Goal: Task Accomplishment & Management: Use online tool/utility

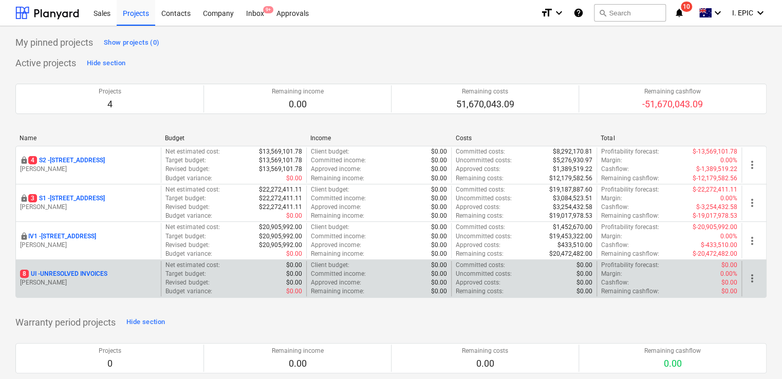
click at [122, 276] on div "8 UI - UNRESOLVED INVOICES" at bounding box center [88, 274] width 137 height 9
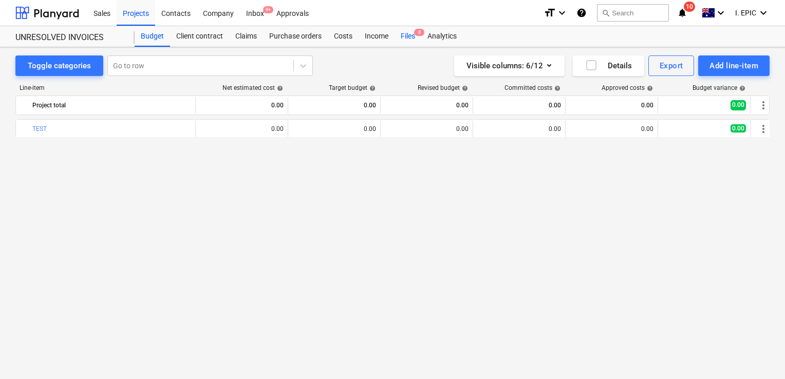
click at [411, 31] on div "Files 8" at bounding box center [407, 36] width 27 height 21
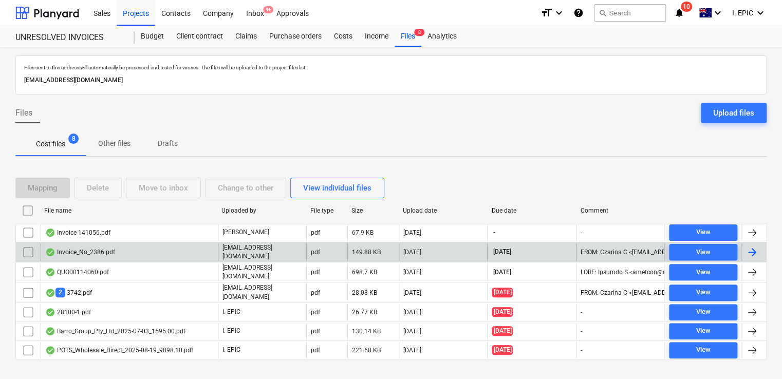
click at [115, 255] on div "Invoice_No_2386.pdf" at bounding box center [129, 251] width 177 height 17
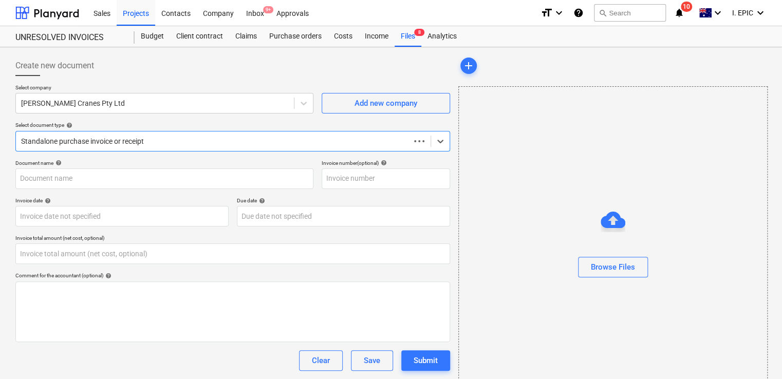
type input "0.00"
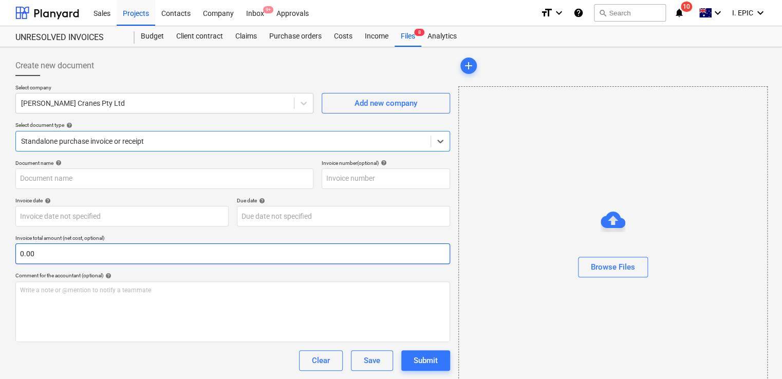
type input "2386"
type input "[DATE]"
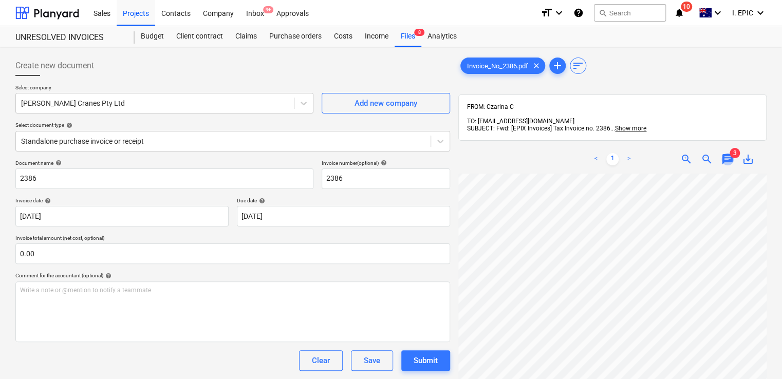
click at [728, 153] on span "chat" at bounding box center [727, 159] width 12 height 12
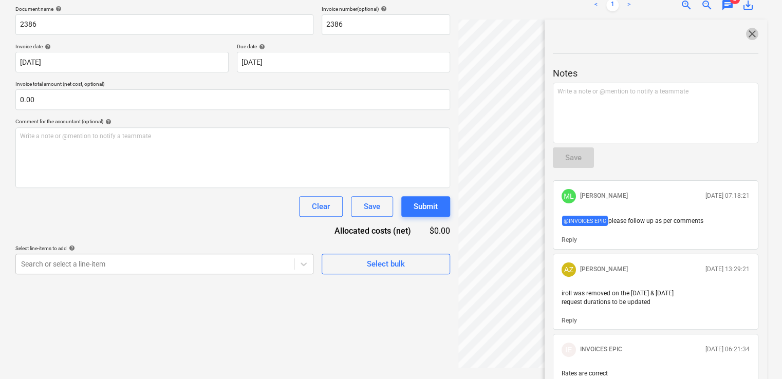
click at [749, 28] on span "close" at bounding box center [752, 34] width 12 height 12
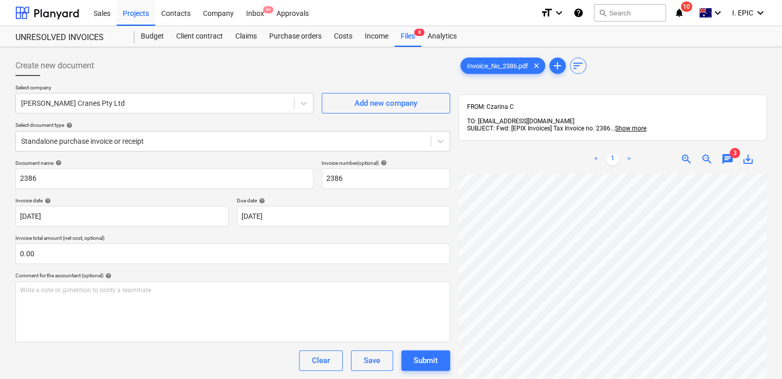
click at [726, 153] on span "chat" at bounding box center [727, 159] width 12 height 12
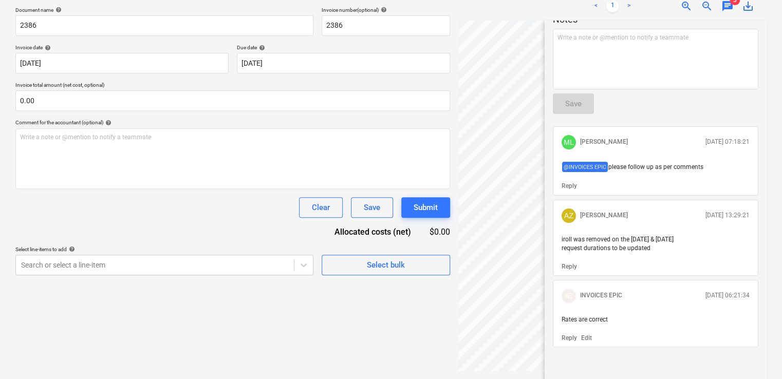
scroll to position [154, 0]
drag, startPoint x: 559, startPoint y: 229, endPoint x: 666, endPoint y: 237, distance: 106.6
click at [666, 237] on div "iroll was removed on the [DATE] & [DATE] request durations to be updated" at bounding box center [655, 243] width 196 height 26
click at [418, 324] on div "Create new document Select company [PERSON_NAME] Cranes Pty Ltd Add new company…" at bounding box center [232, 135] width 443 height 477
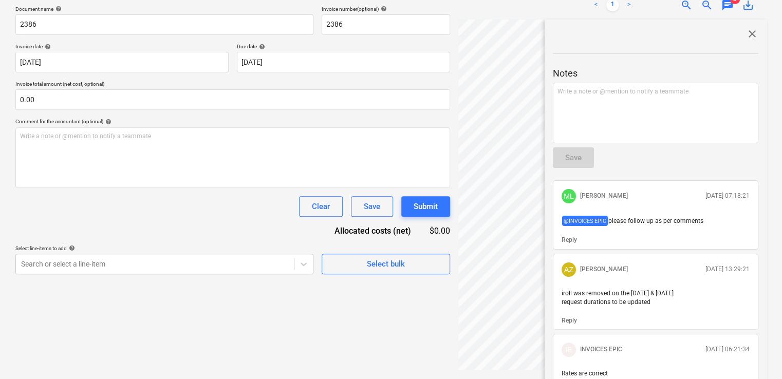
scroll to position [0, 0]
click at [747, 28] on span "close" at bounding box center [752, 34] width 12 height 12
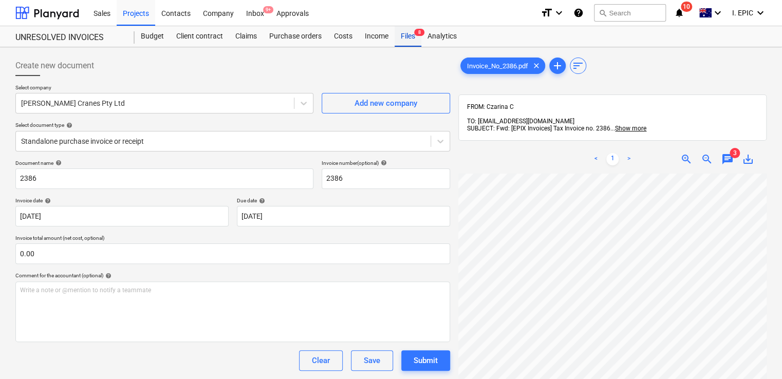
drag, startPoint x: 409, startPoint y: 33, endPoint x: 407, endPoint y: 42, distance: 8.5
click at [409, 33] on div "Files 8" at bounding box center [407, 36] width 27 height 21
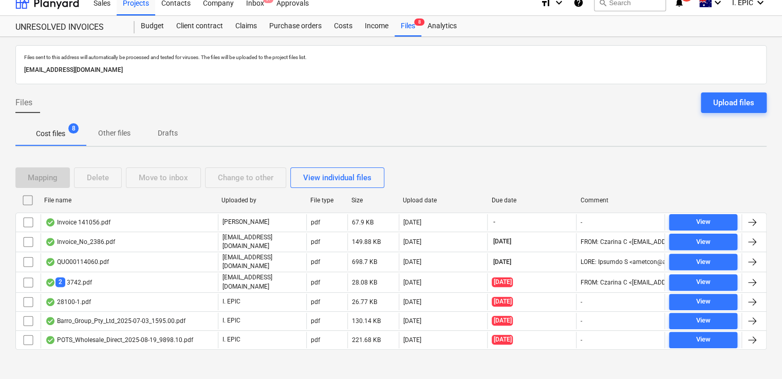
scroll to position [12, 0]
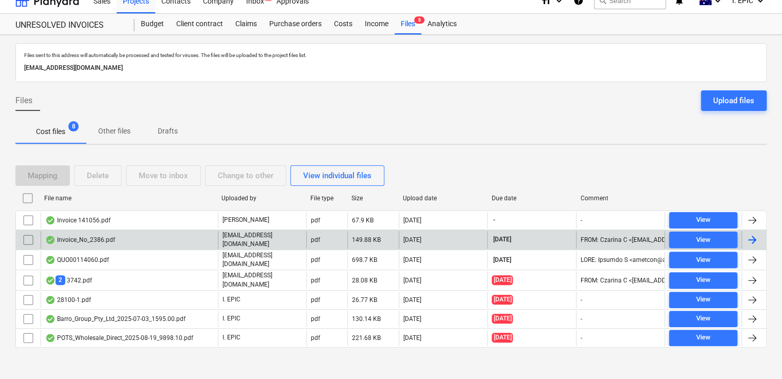
click at [146, 241] on div "Invoice_No_2386.pdf" at bounding box center [129, 239] width 177 height 17
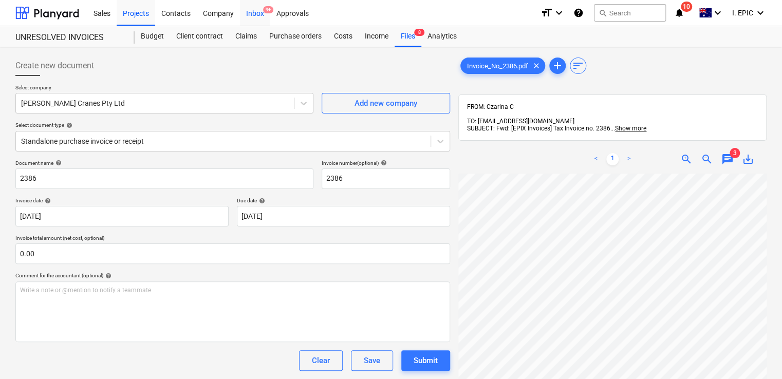
click at [259, 10] on div "Inbox 9+" at bounding box center [255, 12] width 30 height 26
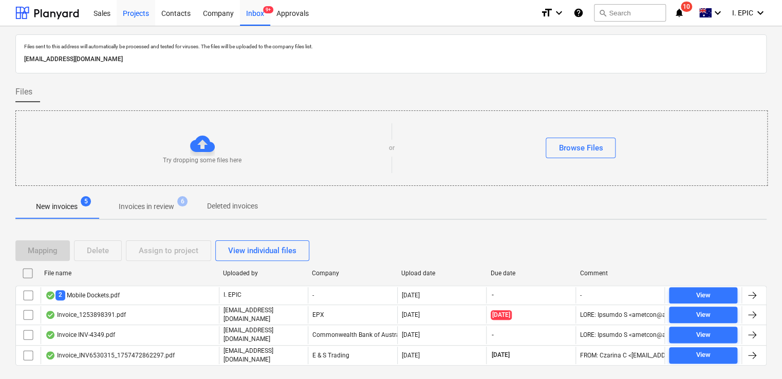
click at [120, 20] on div "Projects" at bounding box center [136, 12] width 39 height 26
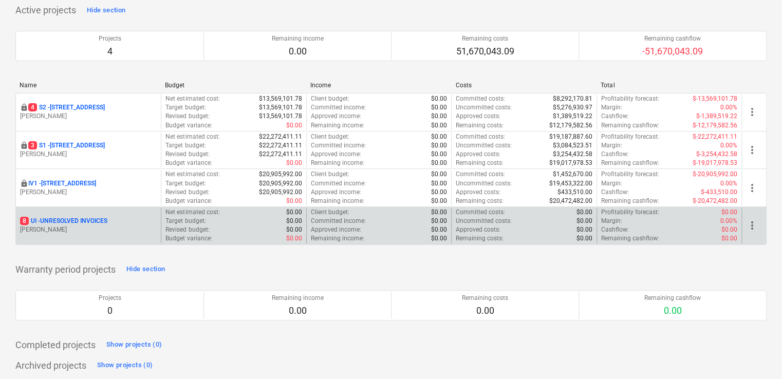
scroll to position [54, 0]
click at [99, 218] on p "8 UI - UNRESOLVED INVOICES" at bounding box center [63, 219] width 87 height 9
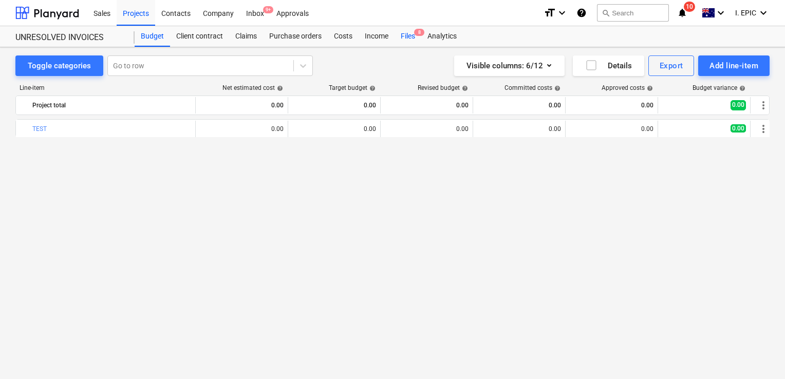
click at [403, 37] on div "Files 8" at bounding box center [407, 36] width 27 height 21
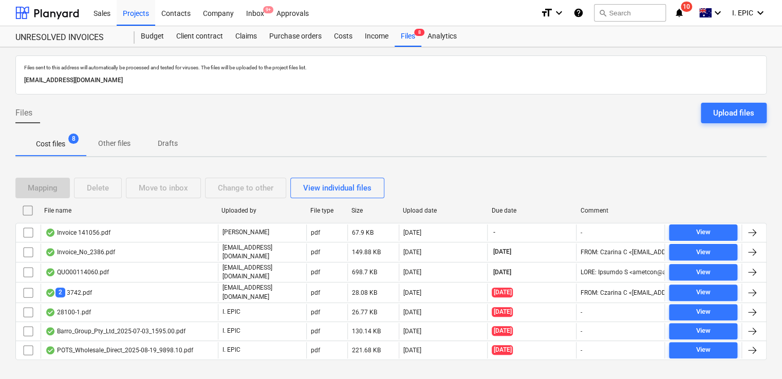
click at [674, 13] on icon "notifications" at bounding box center [679, 13] width 10 height 12
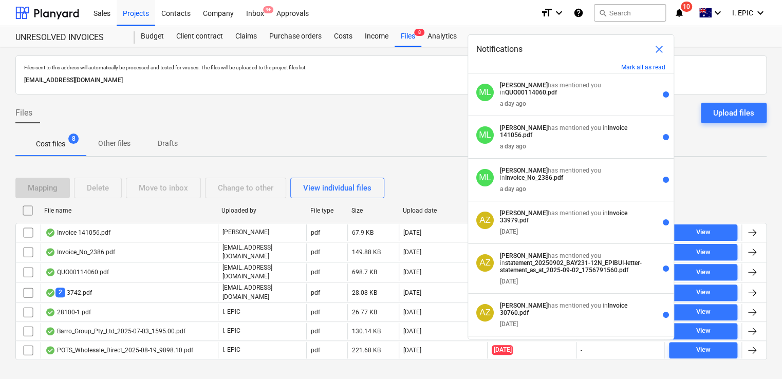
click at [654, 44] on span "close" at bounding box center [659, 49] width 12 height 12
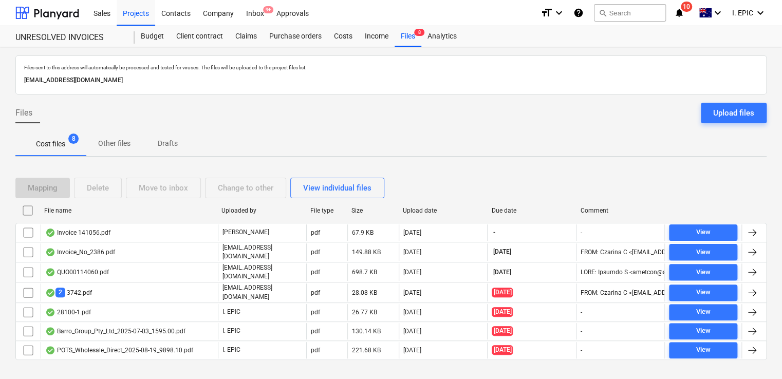
click at [689, 13] on div "format_size keyboard_arrow_down help search Search notifications 10 keyboard_ar…" at bounding box center [653, 13] width 226 height 26
click at [680, 11] on icon "notifications" at bounding box center [679, 13] width 10 height 12
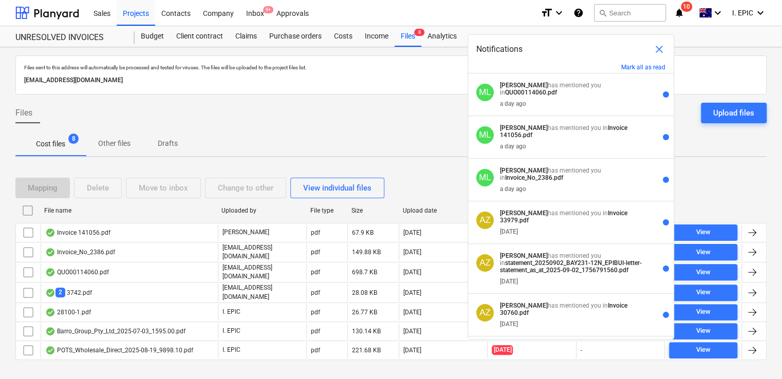
click at [657, 51] on span "close" at bounding box center [659, 49] width 12 height 12
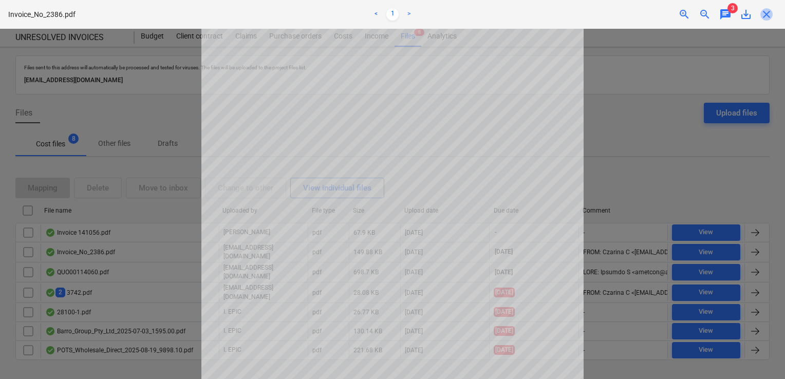
click at [764, 13] on span "close" at bounding box center [766, 14] width 12 height 12
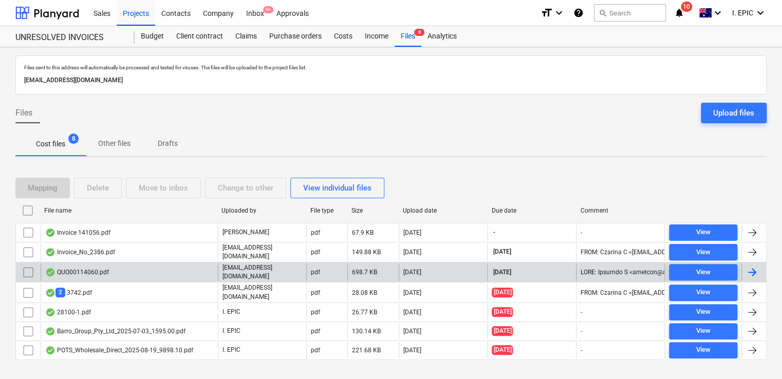
click at [118, 271] on div "QUO00114060.pdf" at bounding box center [129, 271] width 177 height 17
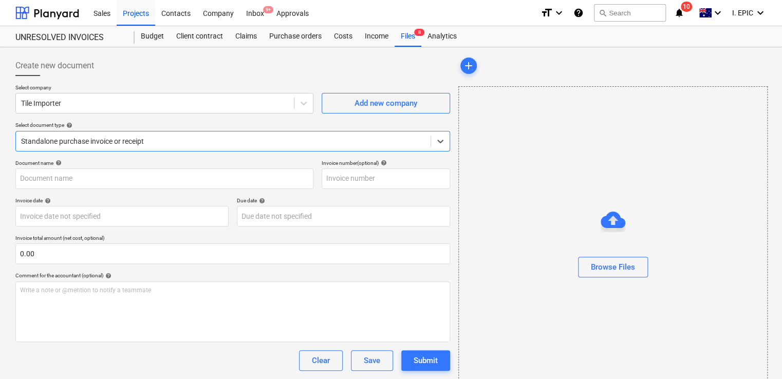
type input "00114060"
type input "[DATE]"
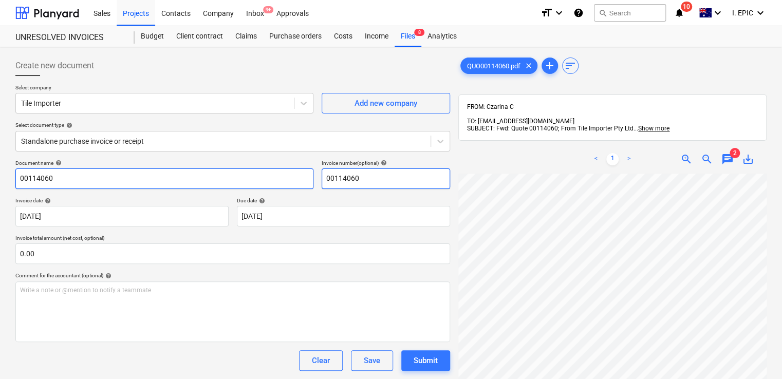
drag, startPoint x: 371, startPoint y: 175, endPoint x: 301, endPoint y: 180, distance: 70.5
click at [301, 180] on div "Document name help 00114060 Invoice number (optional) help 00114060" at bounding box center [232, 174] width 434 height 29
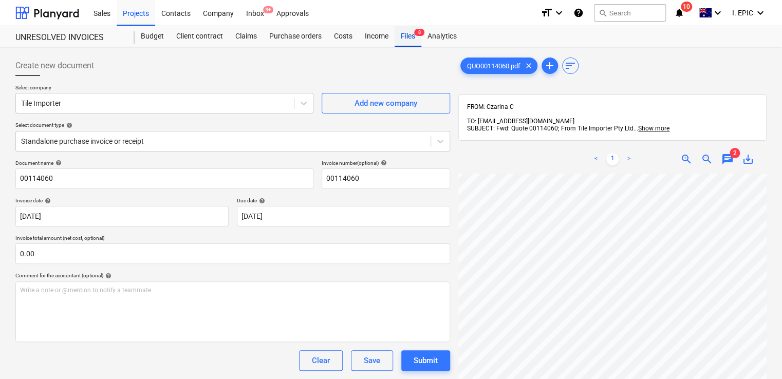
click at [417, 37] on div "Files 8" at bounding box center [407, 36] width 27 height 21
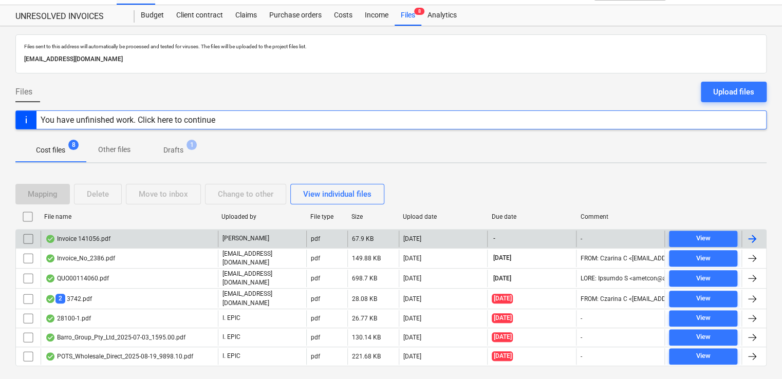
scroll to position [40, 0]
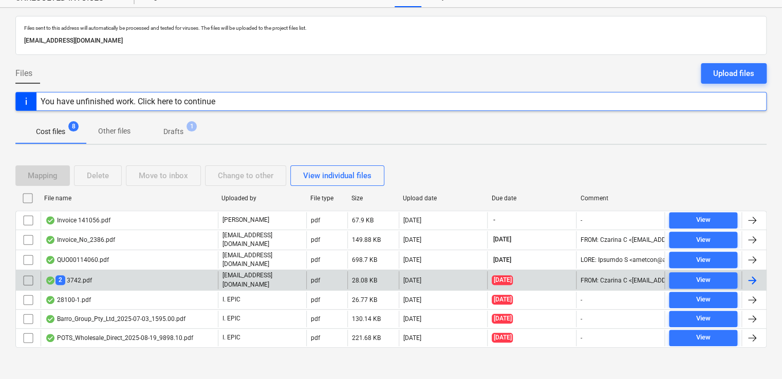
click at [113, 273] on div "2 3742.pdf" at bounding box center [129, 279] width 177 height 17
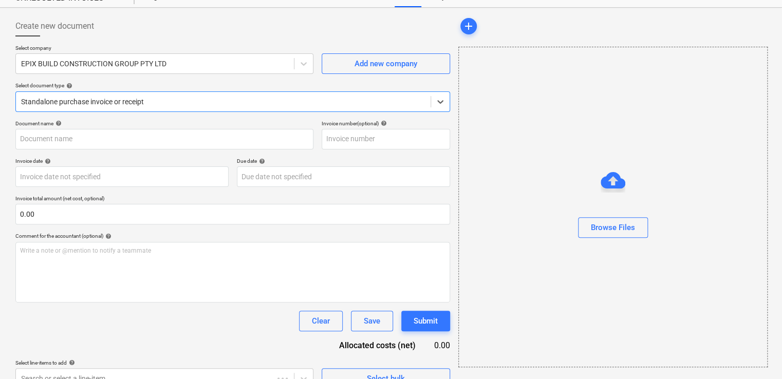
type input "3742"
type input "29 Aug 2025"
type input "28 Sep 2025"
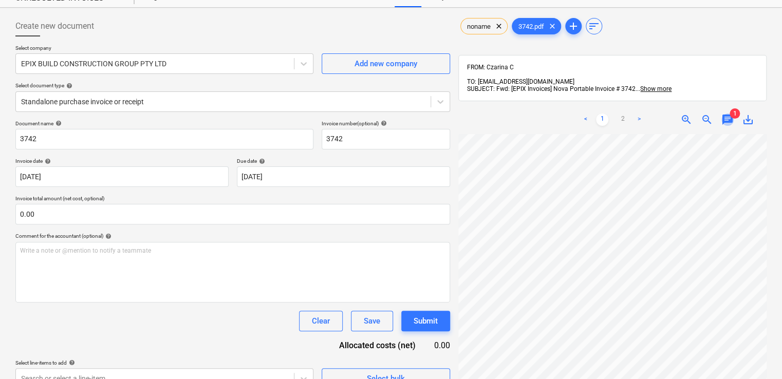
click at [722, 113] on span "chat" at bounding box center [727, 119] width 12 height 12
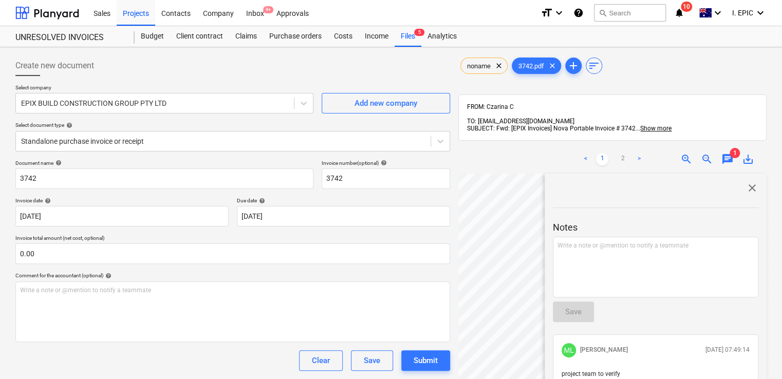
click at [752, 182] on span "close" at bounding box center [752, 188] width 12 height 12
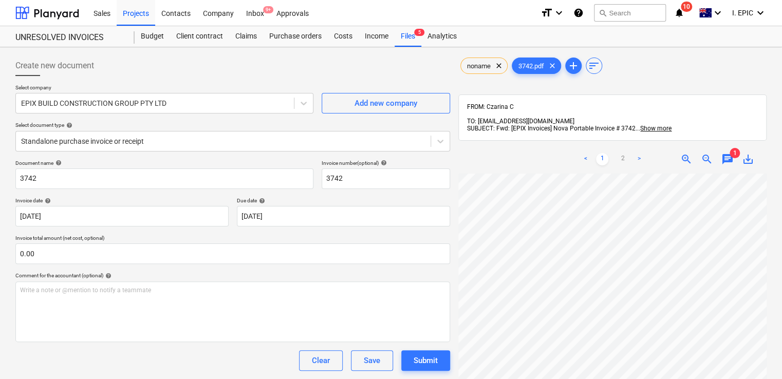
click at [478, 149] on div "< 1 2 > zoom_in zoom_out chat 1 save_alt" at bounding box center [612, 159] width 308 height 29
click at [727, 153] on span "chat" at bounding box center [727, 159] width 12 height 12
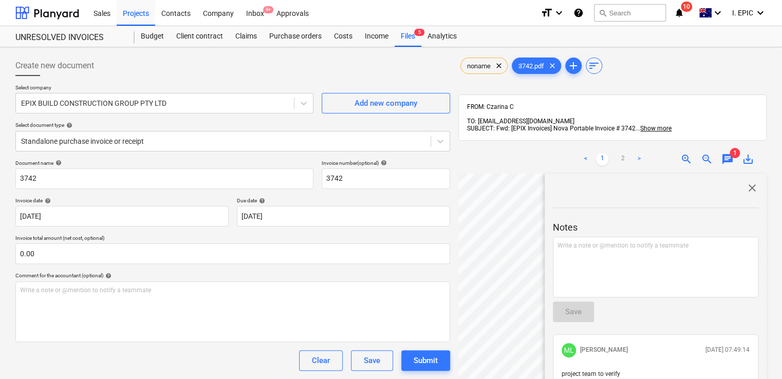
click at [751, 182] on span "close" at bounding box center [752, 188] width 12 height 12
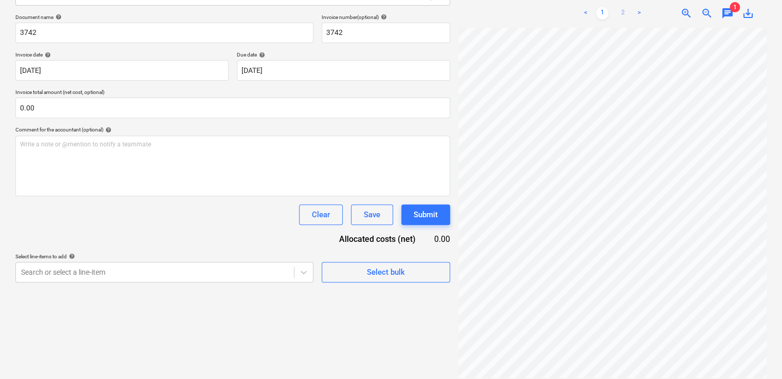
drag, startPoint x: 618, startPoint y: 6, endPoint x: 622, endPoint y: 11, distance: 6.6
click at [619, 7] on link "2" at bounding box center [622, 13] width 12 height 12
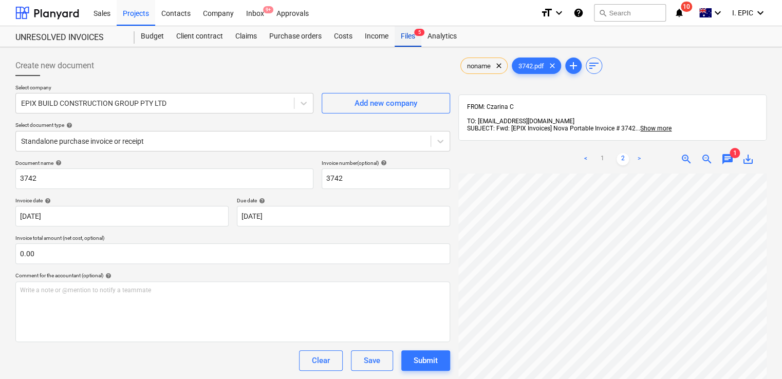
click at [404, 40] on div "Files 5" at bounding box center [407, 36] width 27 height 21
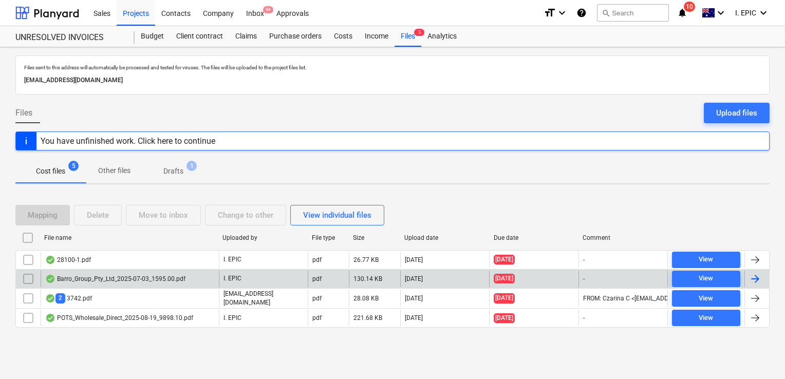
click at [175, 277] on div "Barro_Group_Pty_Ltd_2025-07-03_1595.00.pdf" at bounding box center [115, 279] width 140 height 8
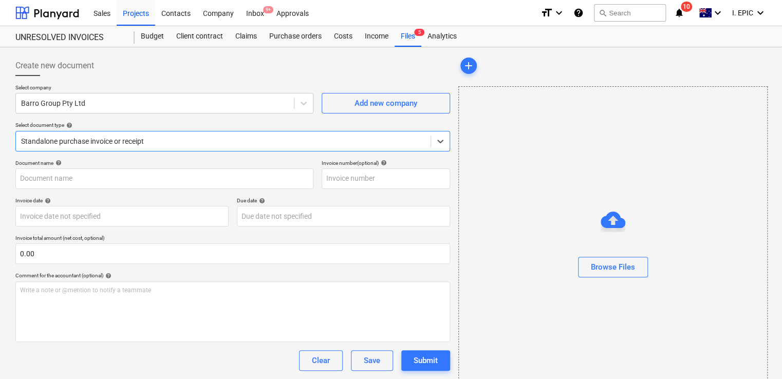
type input "51023047174"
type input "03 Jul 2025"
type input "02 Aug 2025"
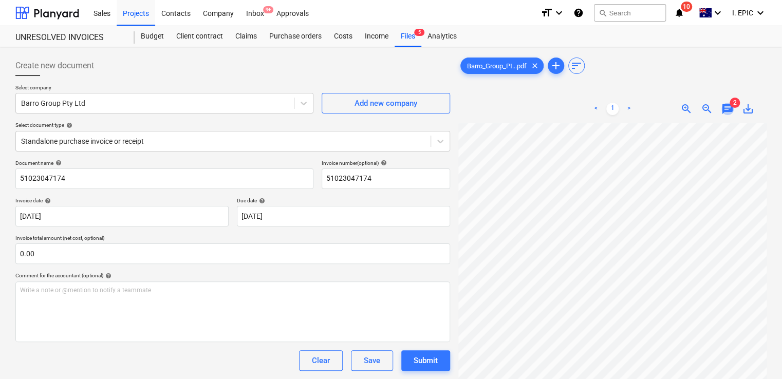
click at [727, 103] on span "chat" at bounding box center [727, 109] width 12 height 12
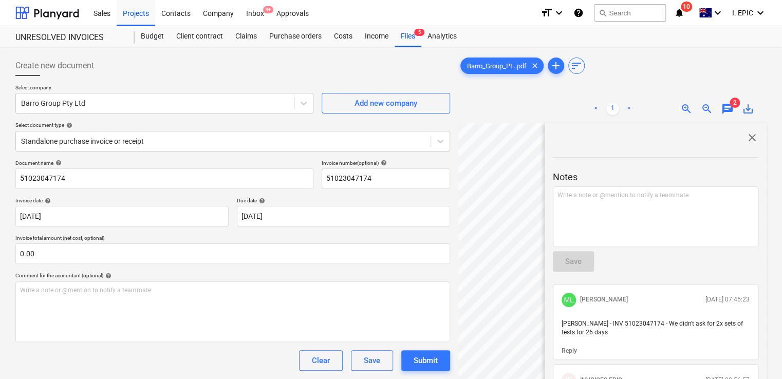
click at [749, 139] on span "close" at bounding box center [752, 137] width 12 height 12
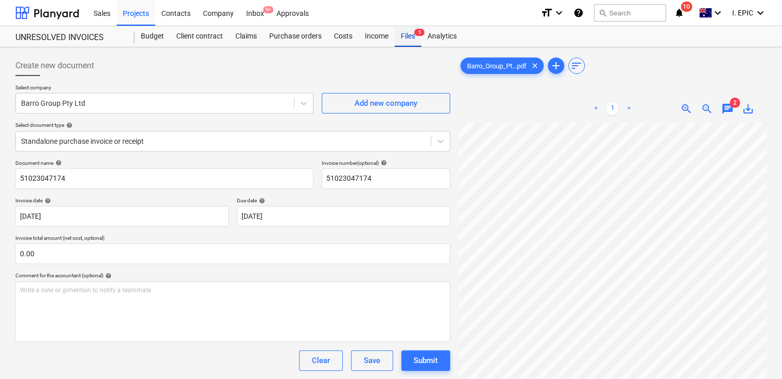
click at [409, 43] on div "Files 5" at bounding box center [407, 36] width 27 height 21
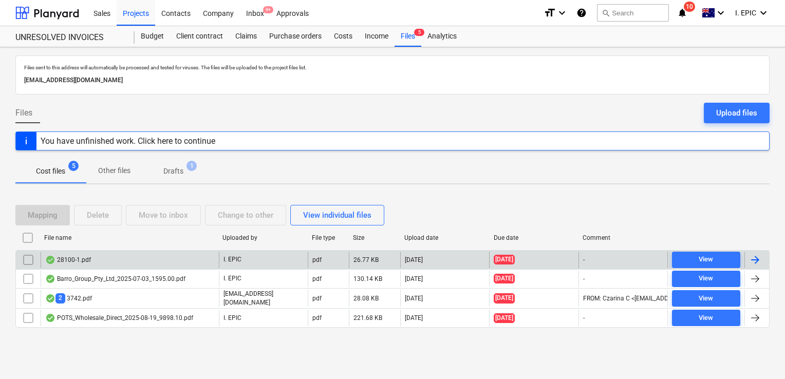
click at [97, 263] on div "28100-1.pdf" at bounding box center [130, 260] width 178 height 16
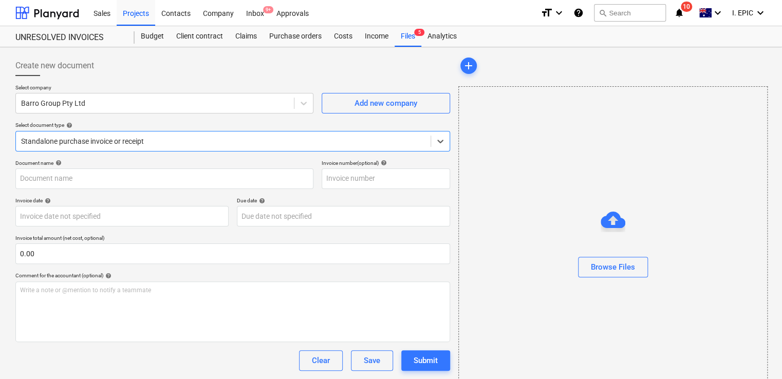
type input "51023047367"
type input "01 Aug 2025"
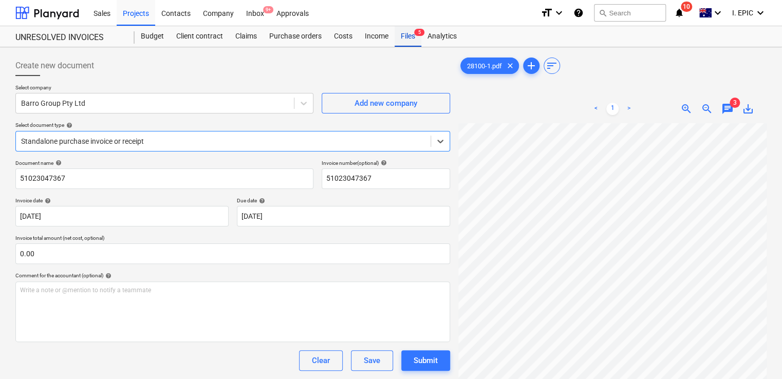
click at [407, 37] on div "Files 5" at bounding box center [407, 36] width 27 height 21
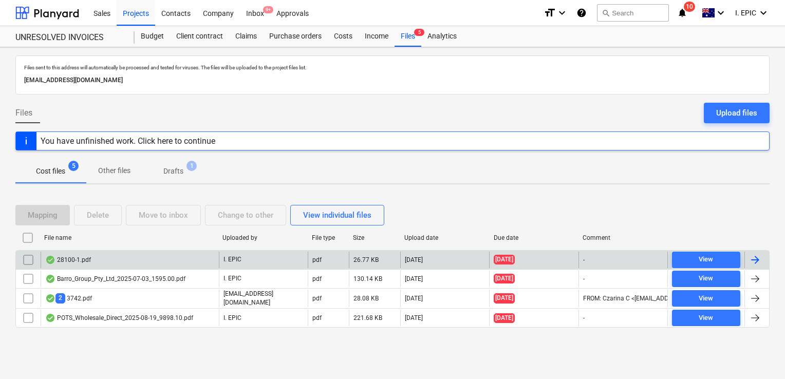
click at [146, 264] on div "28100-1.pdf" at bounding box center [130, 260] width 178 height 16
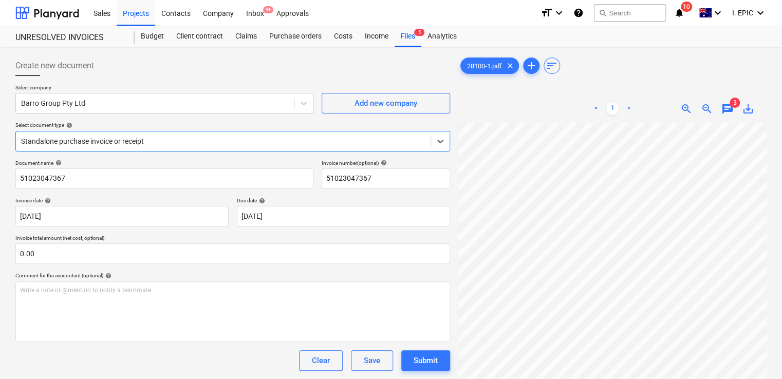
click at [727, 107] on span "chat" at bounding box center [727, 109] width 12 height 12
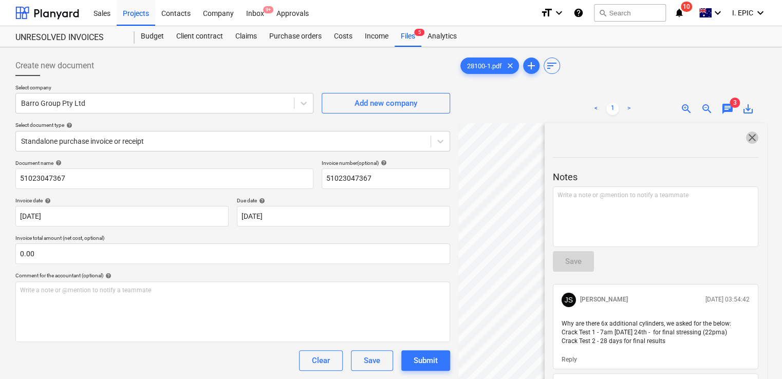
click at [748, 135] on span "close" at bounding box center [752, 137] width 12 height 12
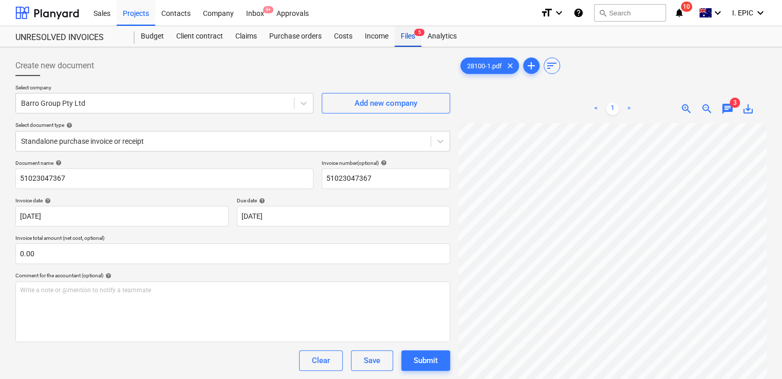
click at [401, 38] on div "Files 5" at bounding box center [407, 36] width 27 height 21
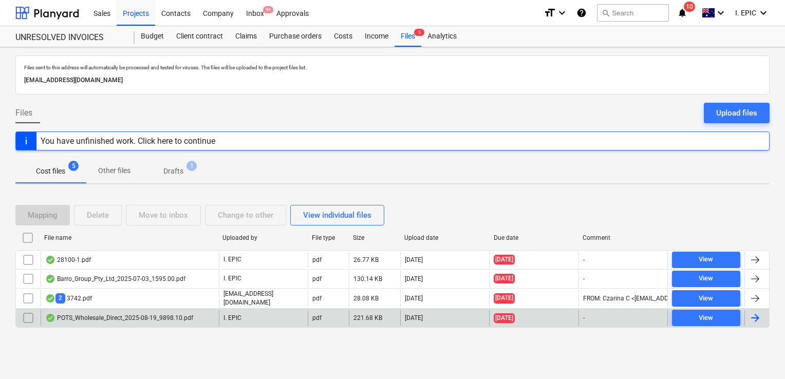
click at [138, 314] on div "POTS_Wholesale_Direct_2025-08-19_9898.10.pdf" at bounding box center [119, 318] width 148 height 8
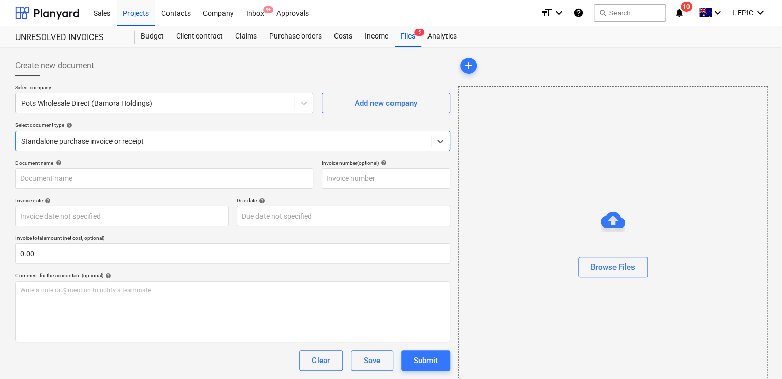
type input "120250819"
type input "19 Aug 2025"
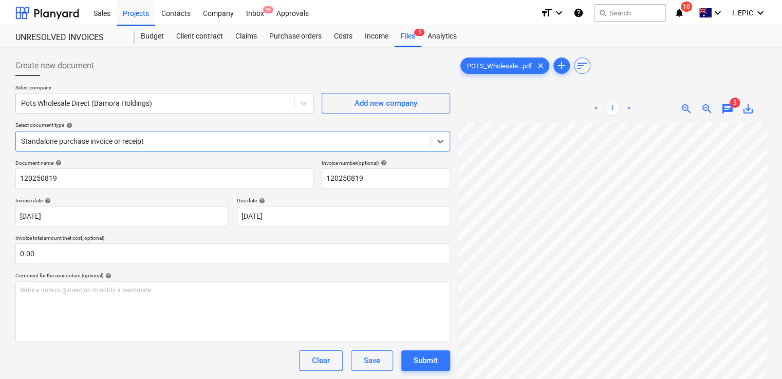
click at [731, 110] on span "chat" at bounding box center [727, 109] width 12 height 12
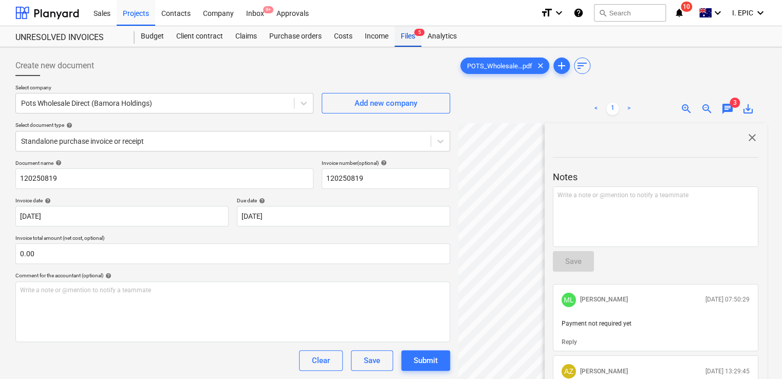
click at [414, 28] on div "Files 5" at bounding box center [407, 36] width 27 height 21
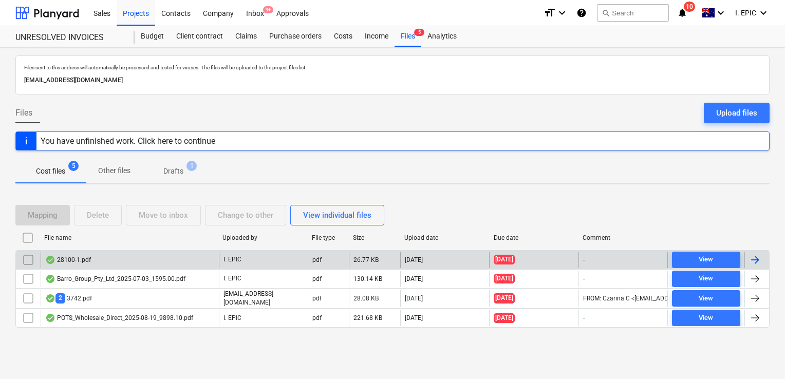
click at [183, 258] on div "28100-1.pdf" at bounding box center [130, 260] width 178 height 16
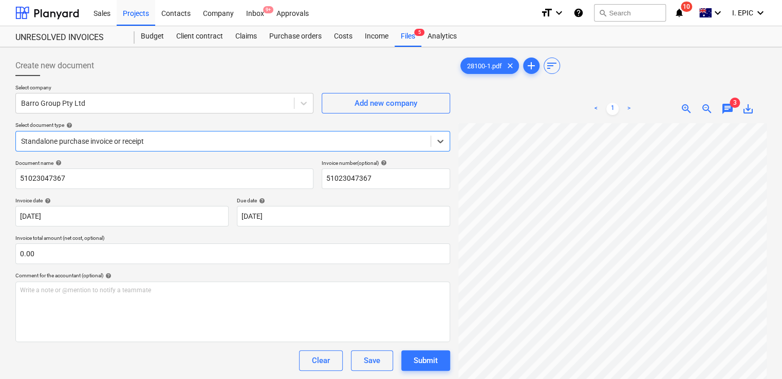
scroll to position [103, 0]
click at [720, 106] on div "chat" at bounding box center [727, 109] width 21 height 12
click at [726, 109] on span "chat" at bounding box center [727, 109] width 12 height 12
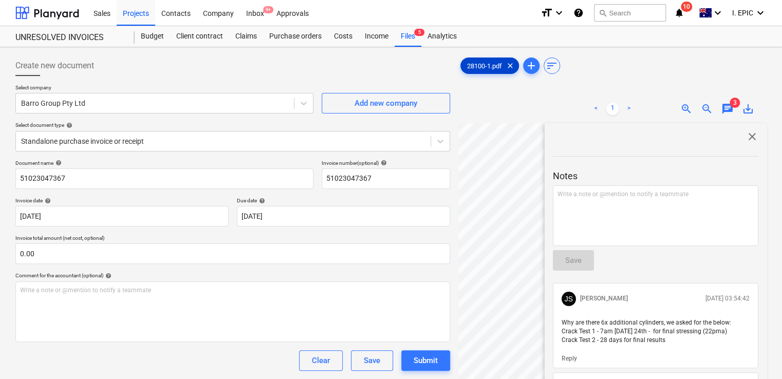
scroll to position [0, 0]
drag, startPoint x: 409, startPoint y: 40, endPoint x: 391, endPoint y: 34, distance: 18.5
click at [409, 40] on div "Files 5" at bounding box center [407, 36] width 27 height 21
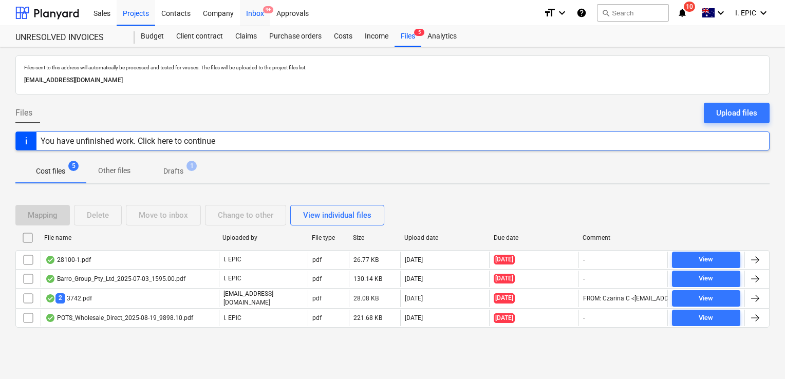
click at [259, 16] on div "Inbox 9+" at bounding box center [255, 12] width 30 height 26
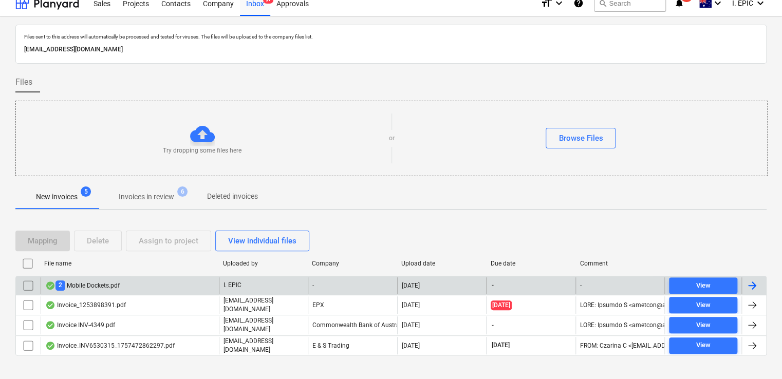
scroll to position [18, 0]
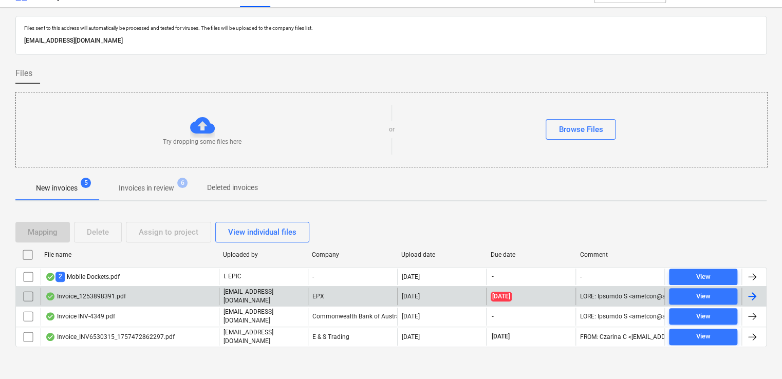
click at [167, 298] on div "Invoice_1253898391.pdf" at bounding box center [130, 296] width 178 height 17
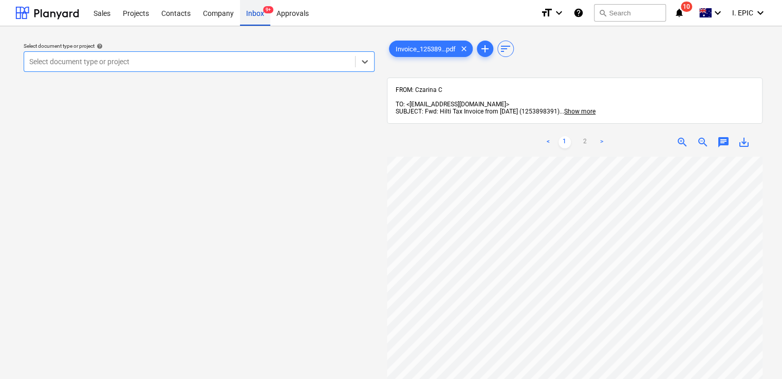
click at [253, 15] on div "Inbox 9+" at bounding box center [255, 12] width 30 height 26
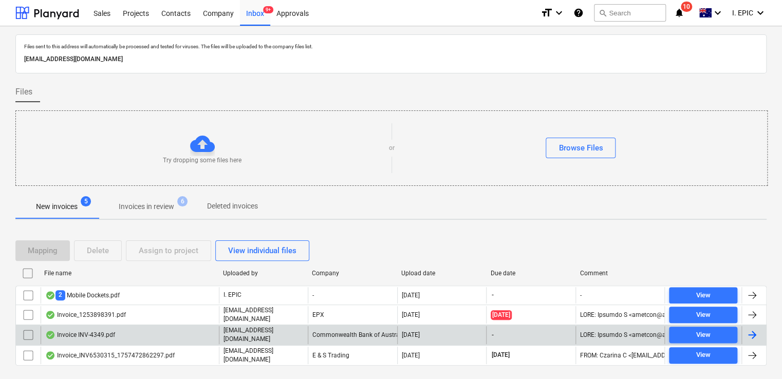
click at [146, 327] on div "Invoice INV-4349.pdf" at bounding box center [130, 334] width 178 height 17
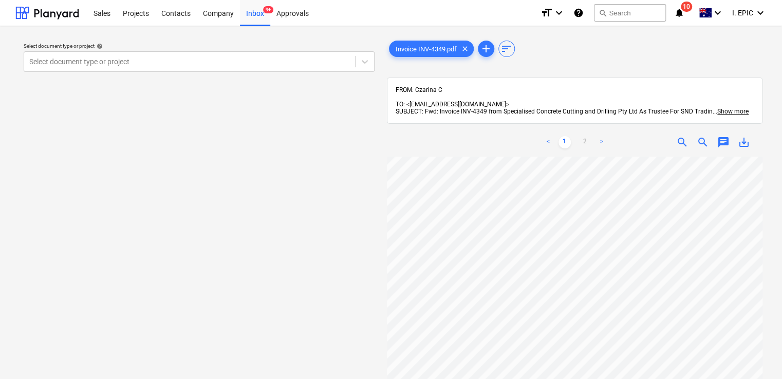
scroll to position [103, 0]
click at [741, 137] on span "save_alt" at bounding box center [743, 142] width 12 height 12
click at [263, 12] on span "9+" at bounding box center [268, 9] width 10 height 7
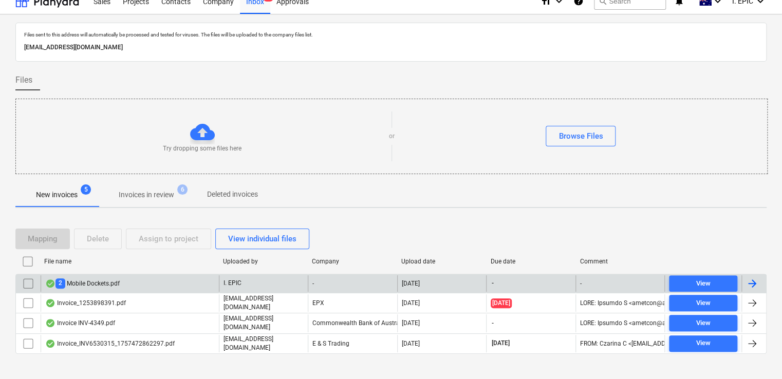
scroll to position [18, 0]
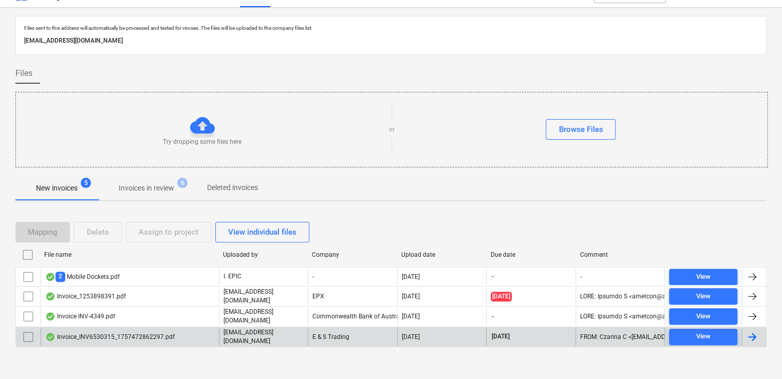
click at [147, 337] on div "Invoice_INV6530315_1757472862297.pdf" at bounding box center [130, 336] width 178 height 17
